Goal: Information Seeking & Learning: Learn about a topic

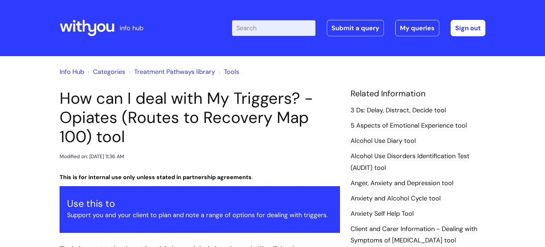
click at [77, 73] on link "Info Hub" at bounding box center [72, 71] width 24 height 9
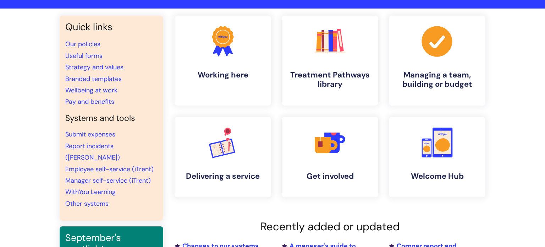
scroll to position [47, 0]
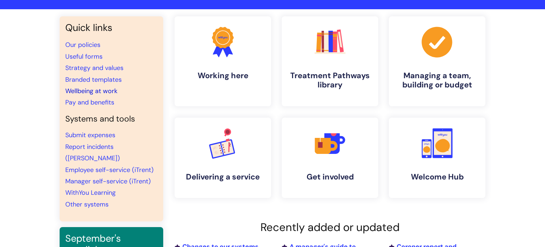
click at [105, 92] on link "Wellbeing at work" at bounding box center [91, 91] width 52 height 9
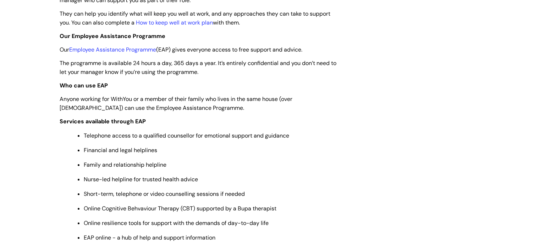
scroll to position [142, 0]
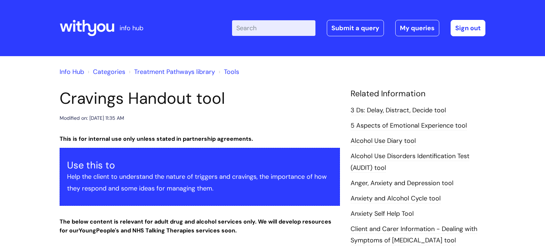
scroll to position [500, 0]
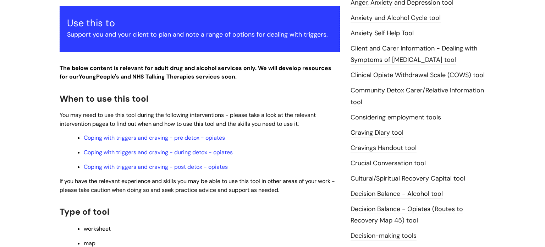
scroll to position [180, 0]
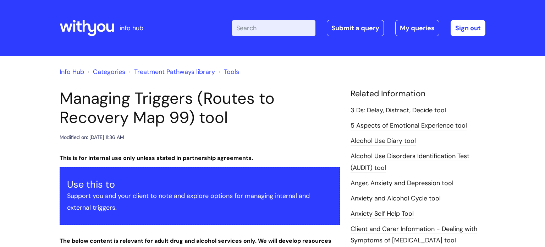
scroll to position [150, 0]
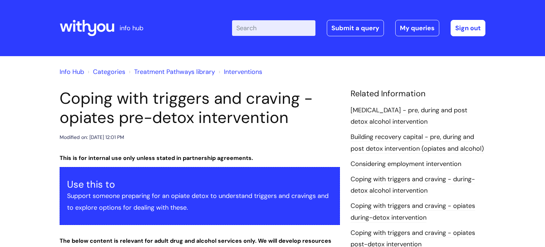
scroll to position [1670, 0]
